Goal: Task Accomplishment & Management: Use online tool/utility

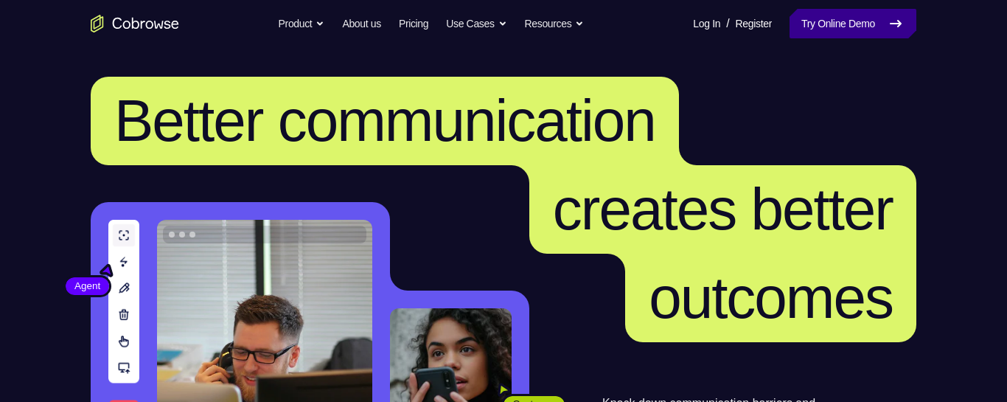
click at [850, 30] on link "Try Online Demo" at bounding box center [852, 23] width 127 height 29
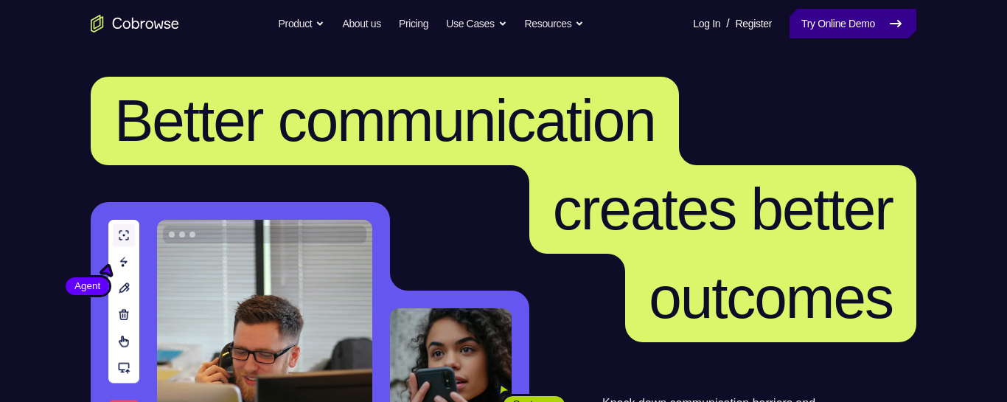
click at [850, 30] on link "Try Online Demo" at bounding box center [852, 23] width 127 height 29
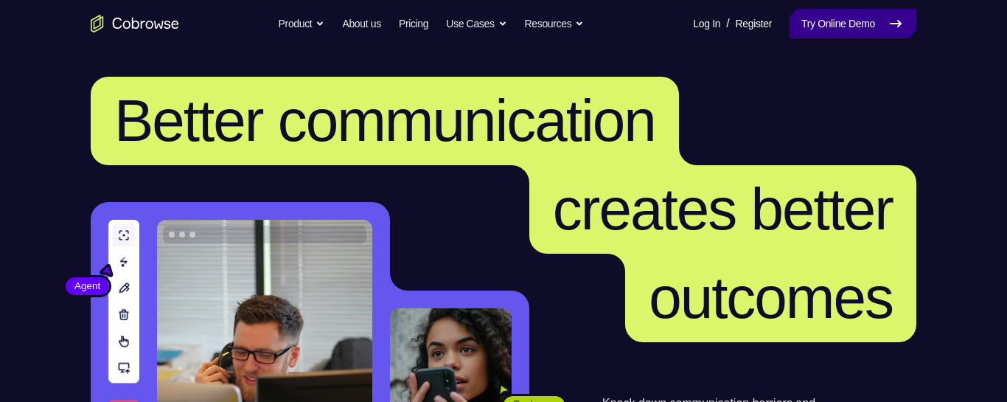
click at [850, 30] on link "Try Online Demo" at bounding box center [852, 23] width 127 height 29
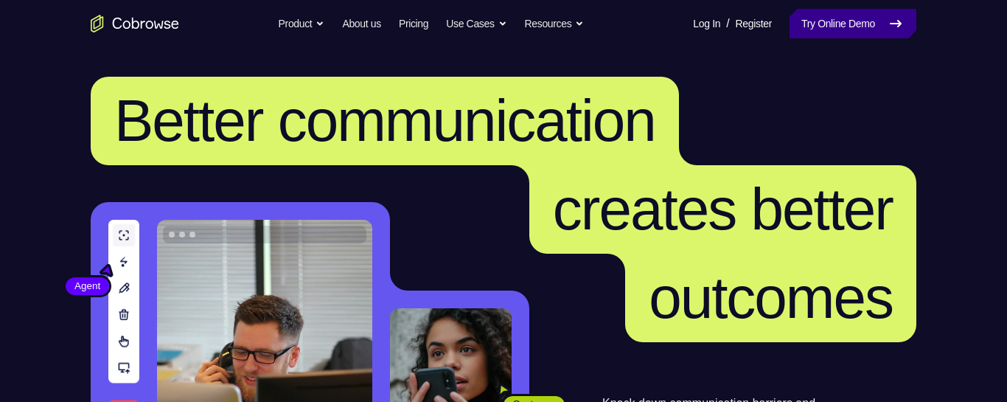
click at [850, 30] on link "Try Online Demo" at bounding box center [852, 23] width 127 height 29
click at [836, 18] on link "Try Online Demo" at bounding box center [852, 23] width 127 height 29
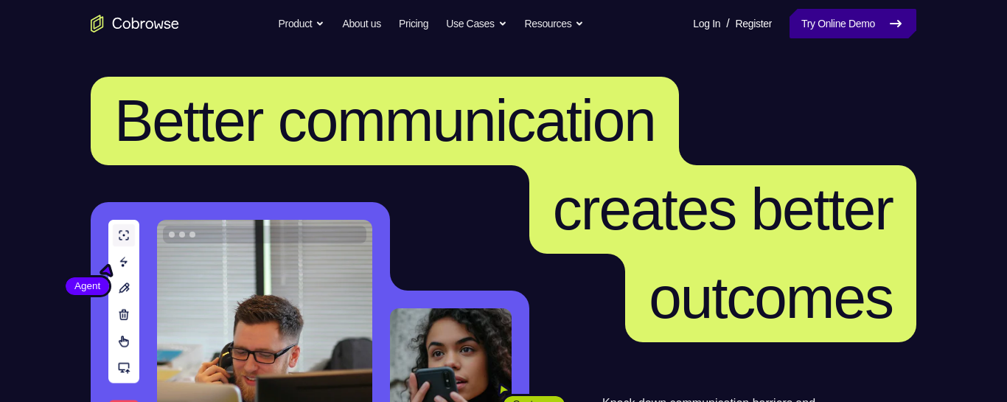
click at [836, 18] on link "Try Online Demo" at bounding box center [852, 23] width 127 height 29
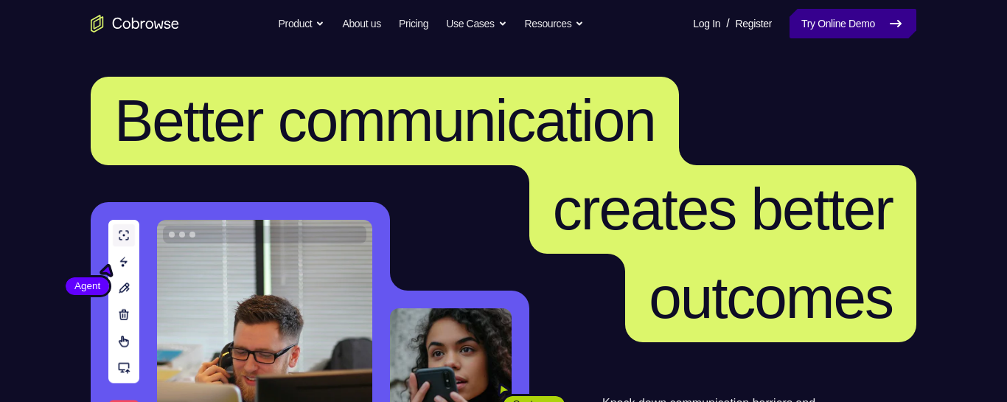
click at [836, 18] on link "Try Online Demo" at bounding box center [852, 23] width 127 height 29
